Goal: Find specific page/section: Find specific page/section

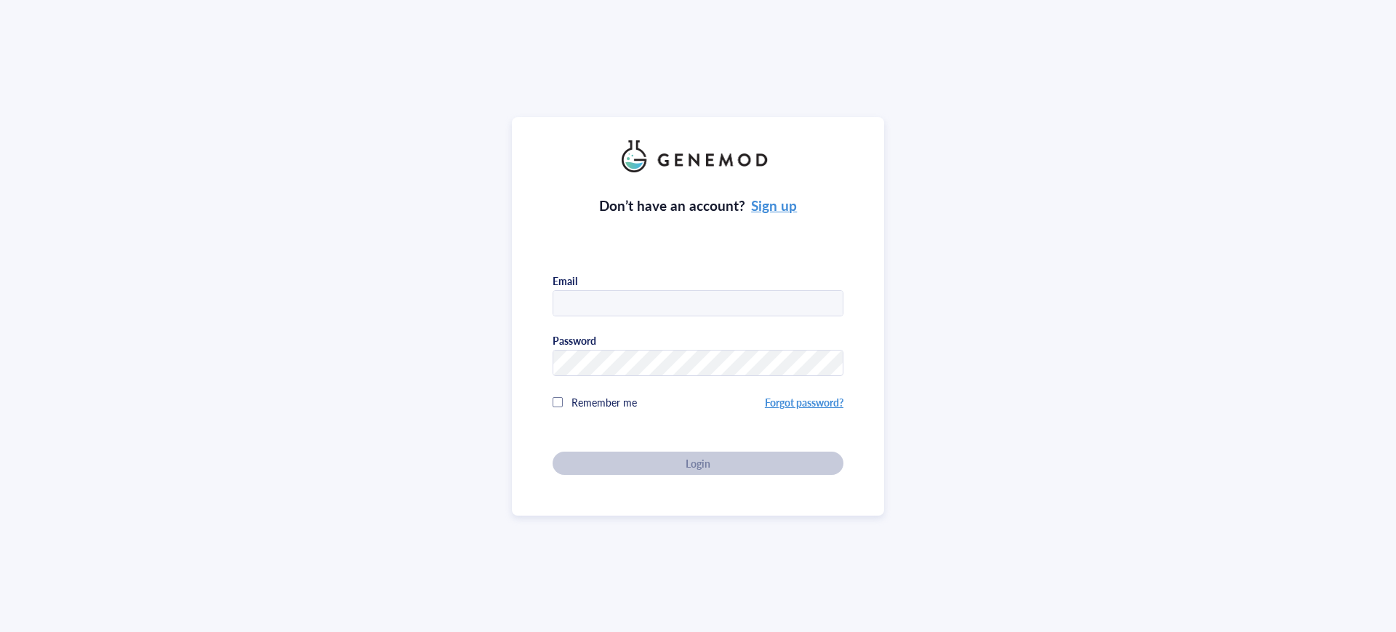
type input "[EMAIL_ADDRESS][DOMAIN_NAME]"
click at [688, 461] on div "Don’t have an account? Sign up Email [EMAIL_ADDRESS][DOMAIN_NAME] Password Reme…" at bounding box center [697, 323] width 291 height 302
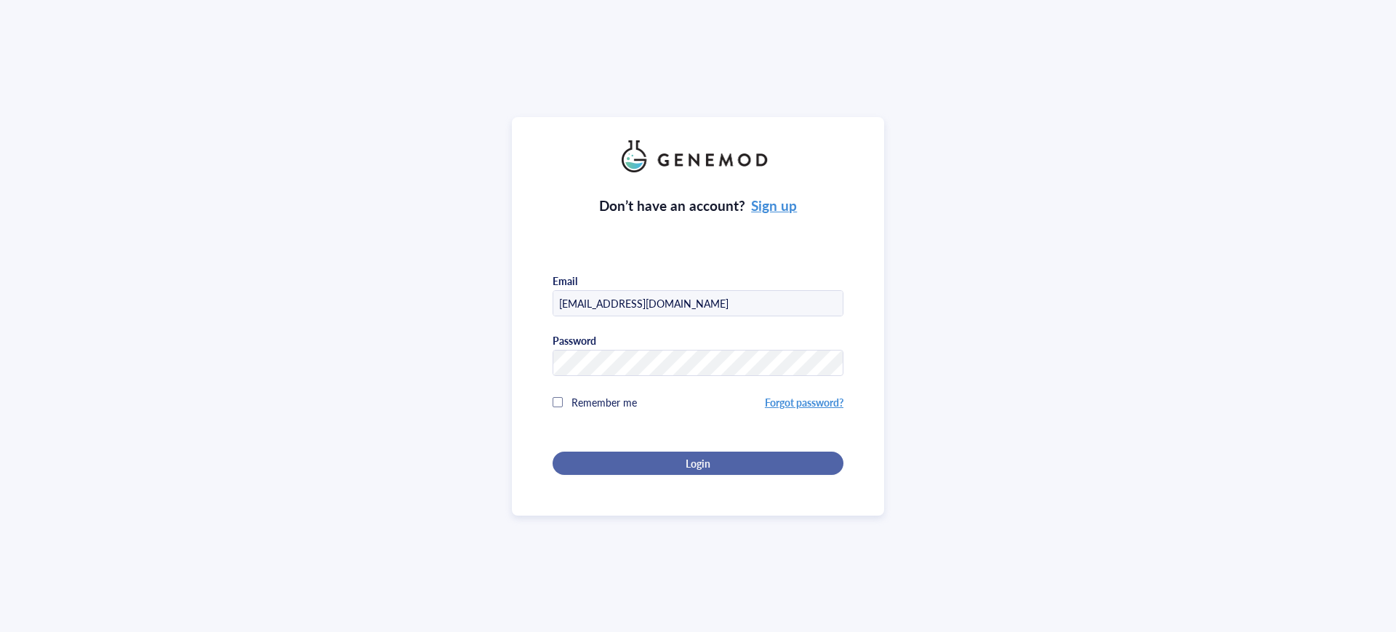
click at [692, 461] on span "Login" at bounding box center [697, 462] width 25 height 13
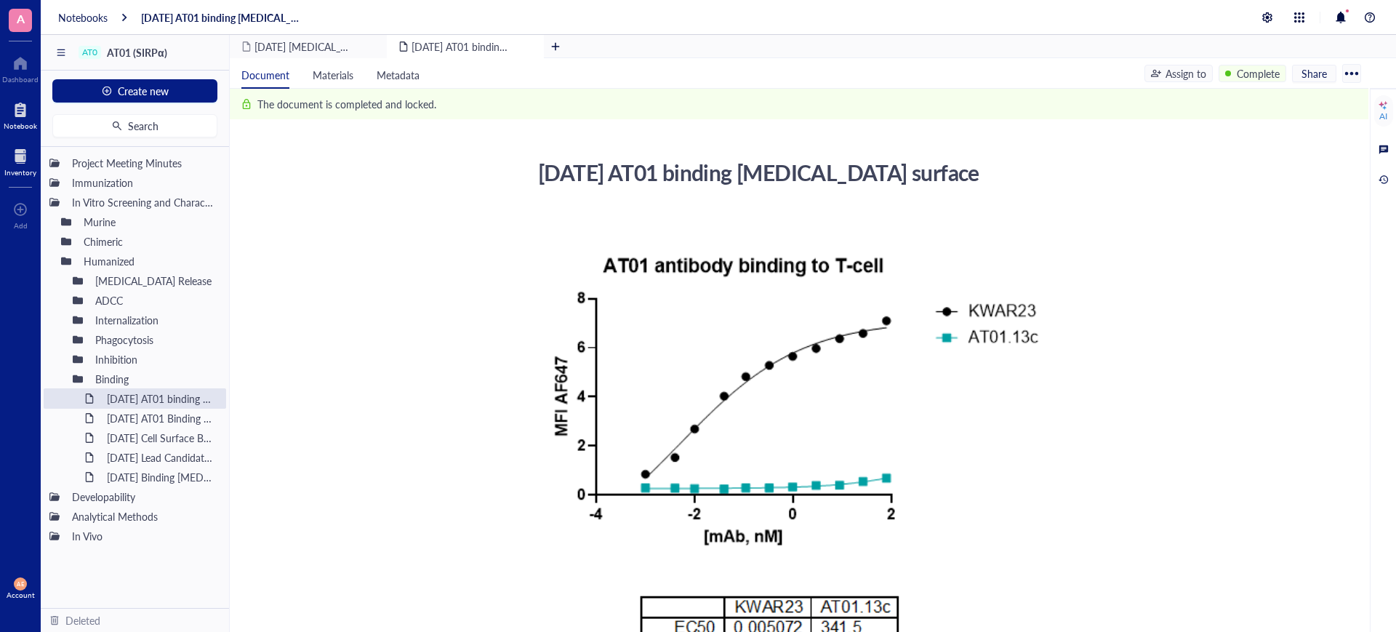
click at [17, 161] on div at bounding box center [20, 156] width 32 height 23
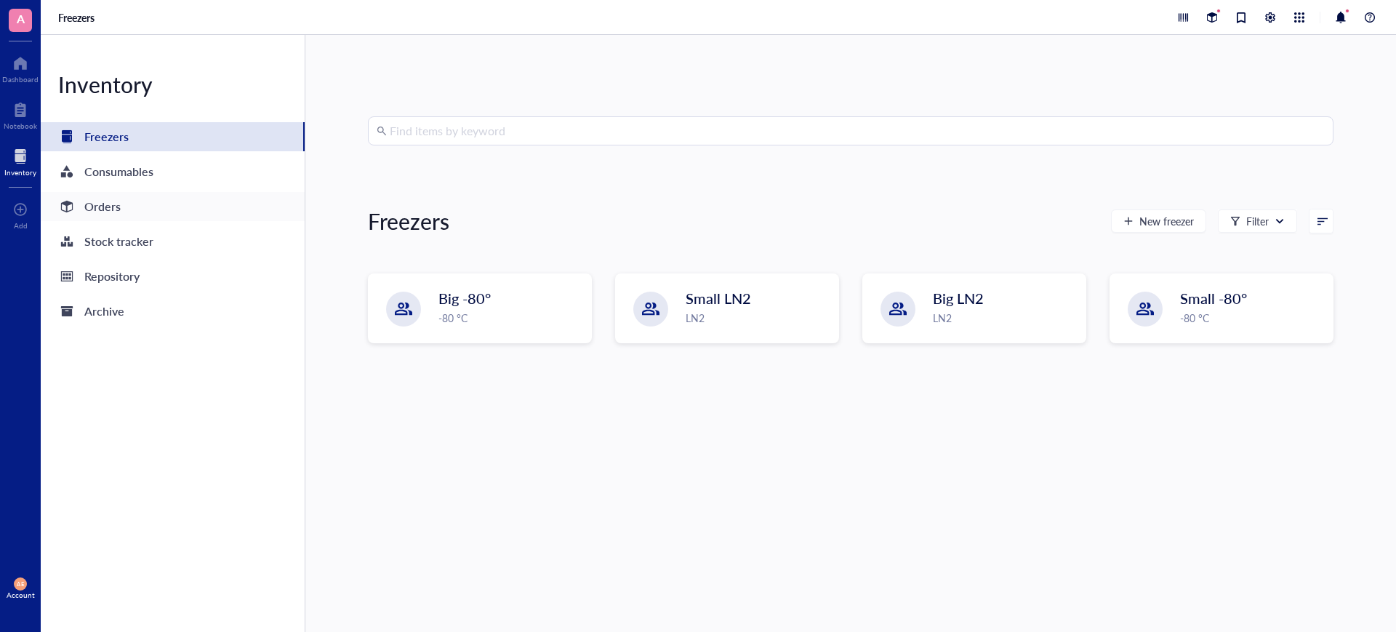
click at [114, 212] on div "Orders" at bounding box center [102, 206] width 36 height 20
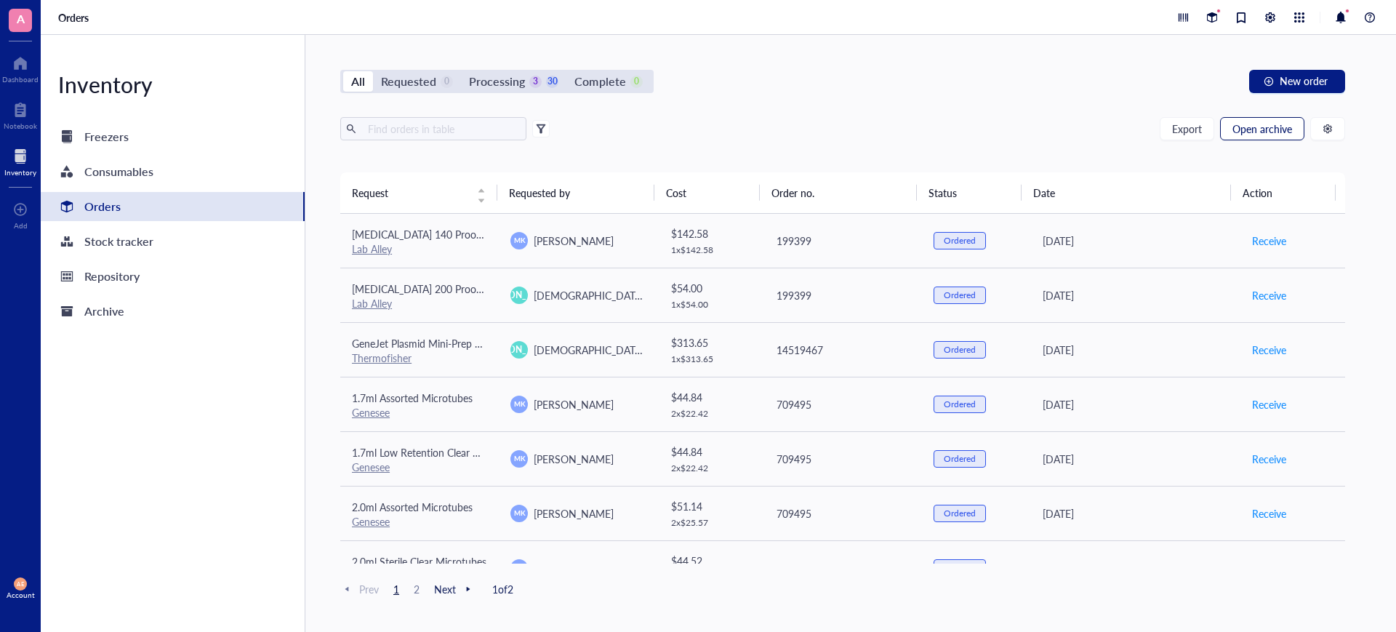
click at [1263, 127] on span "Open archive" at bounding box center [1262, 129] width 60 height 12
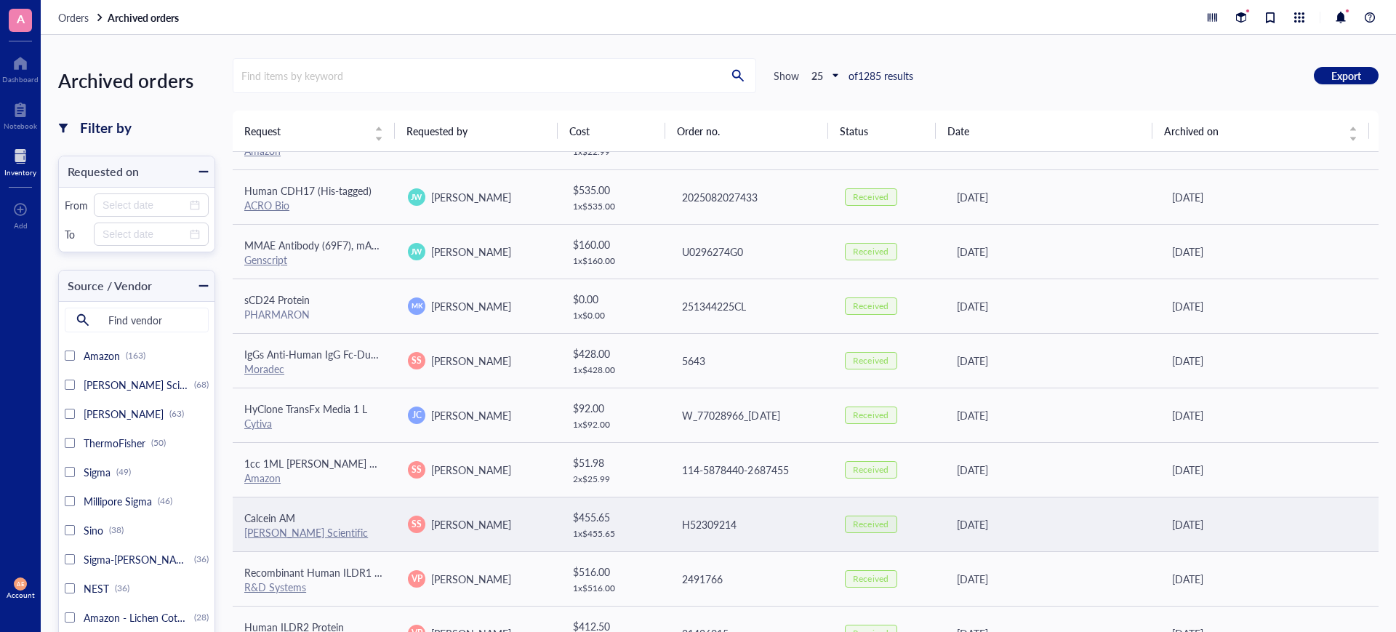
scroll to position [182, 0]
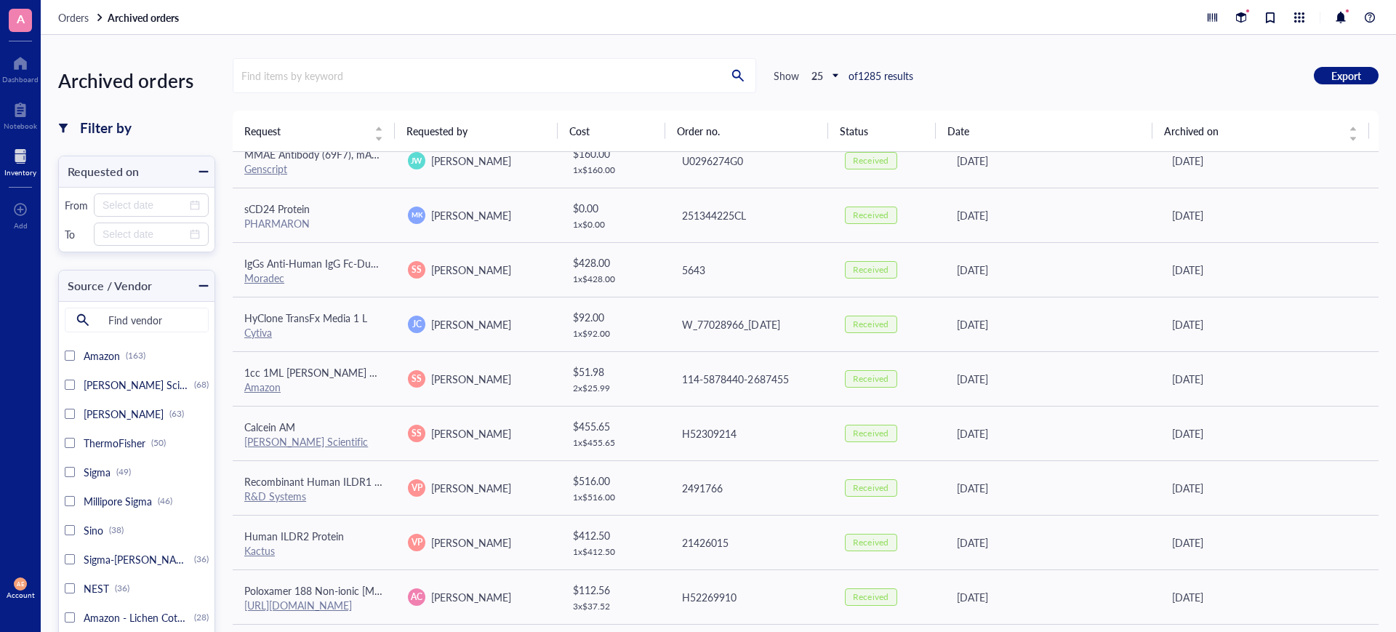
click at [979, 63] on div "Find items by keyword Show 25 of 1285 results Export" at bounding box center [805, 75] width 1145 height 35
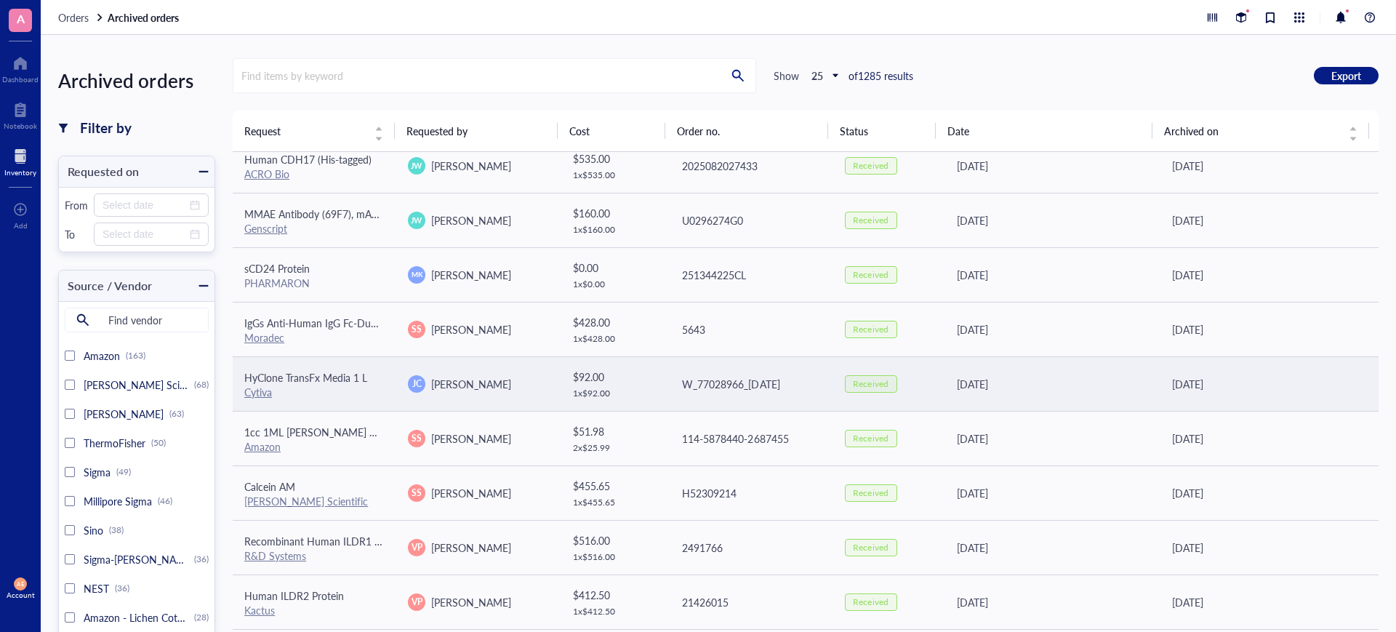
scroll to position [0, 0]
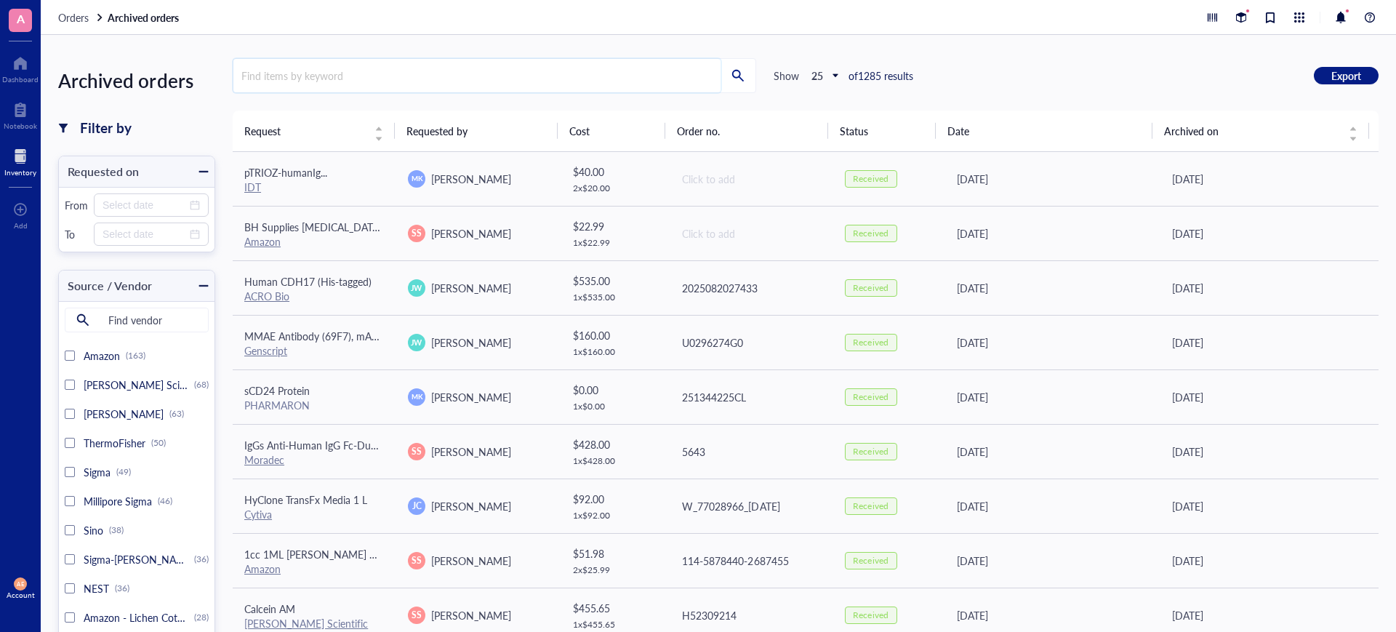
click at [454, 80] on input "search" at bounding box center [476, 75] width 487 height 33
